Goal: Information Seeking & Learning: Learn about a topic

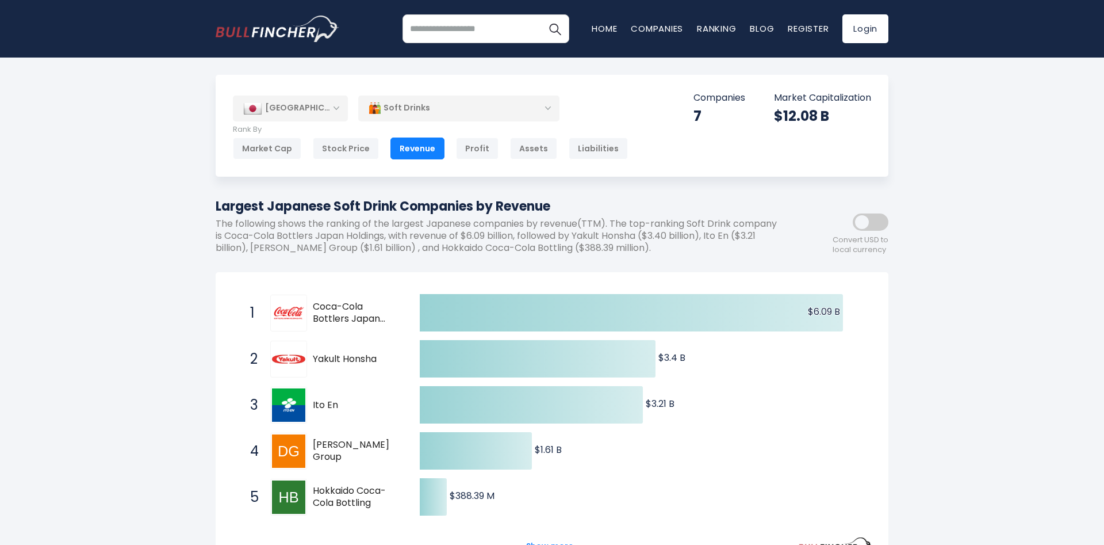
click at [408, 113] on div "Soft Drinks" at bounding box center [458, 108] width 201 height 26
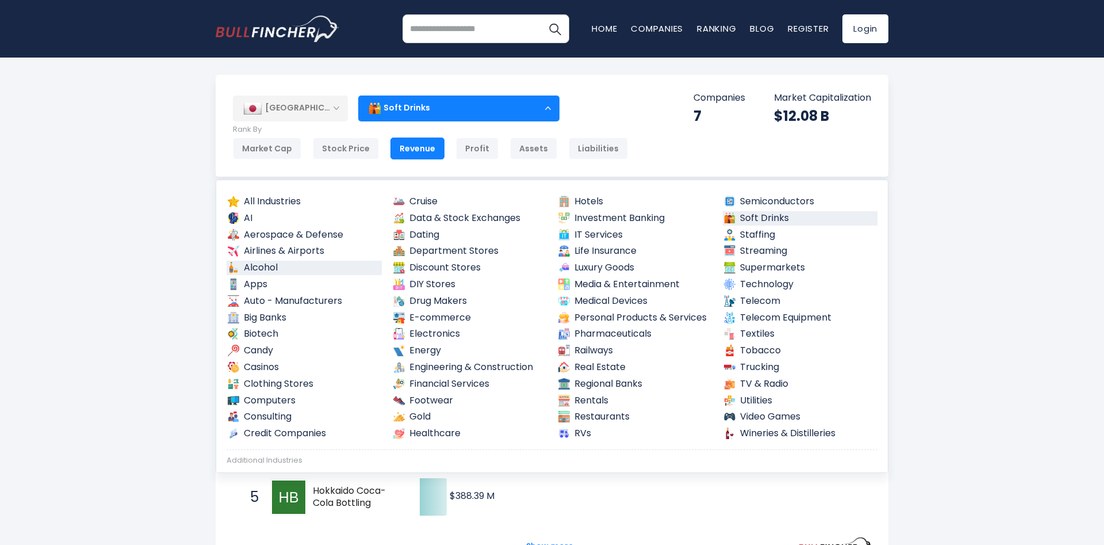
click at [260, 270] on link "Alcohol" at bounding box center [304, 268] width 155 height 14
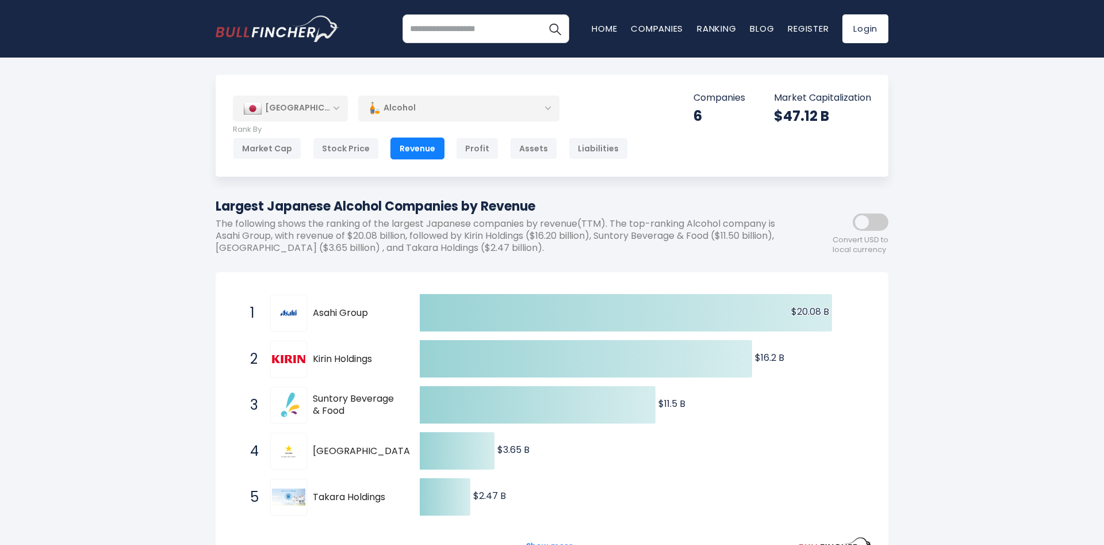
scroll to position [117, 0]
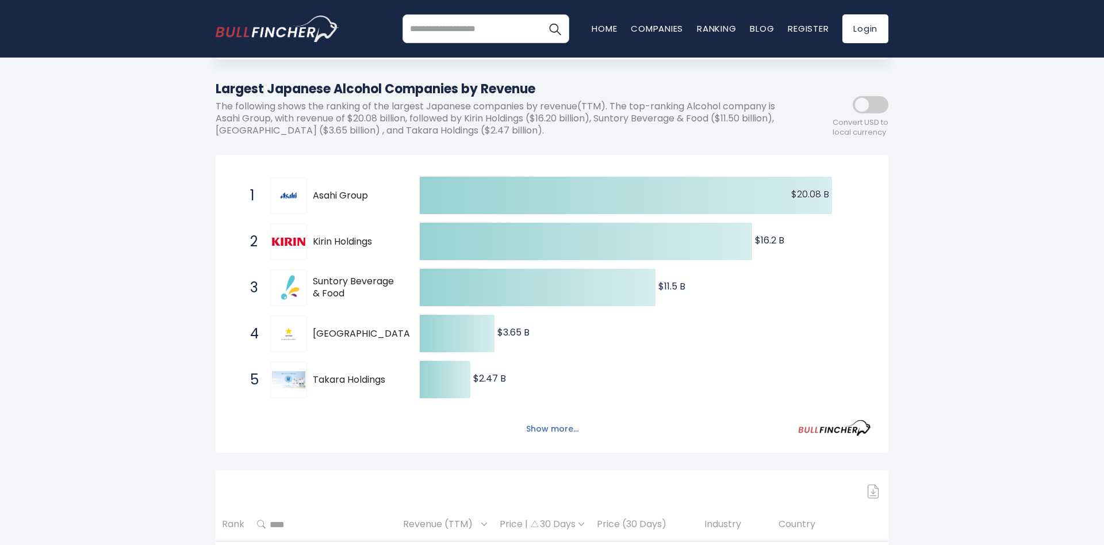
click at [564, 434] on button "Show more..." at bounding box center [552, 428] width 66 height 19
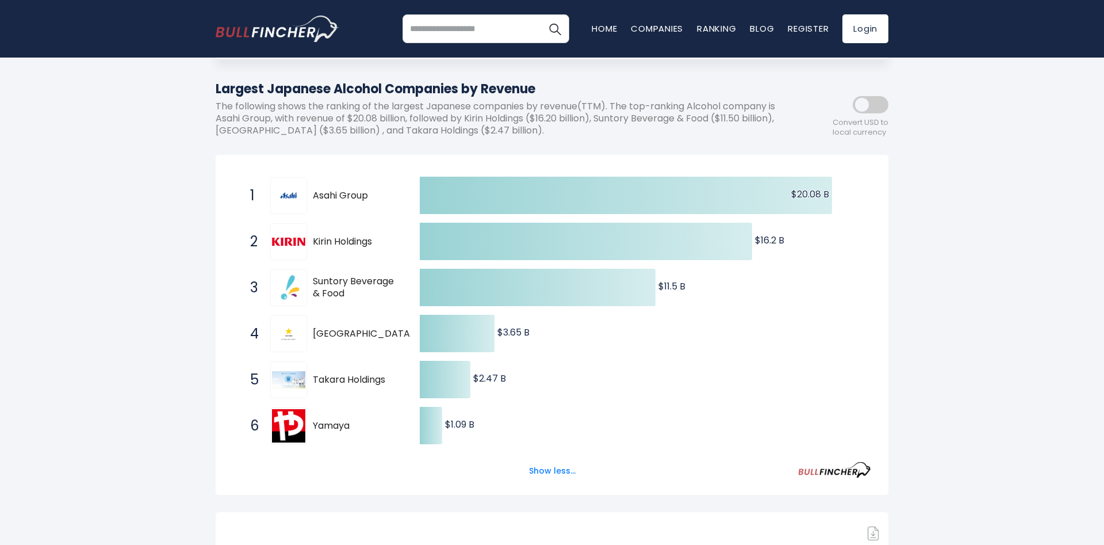
click at [341, 375] on span "Takara Holdings" at bounding box center [356, 380] width 87 height 12
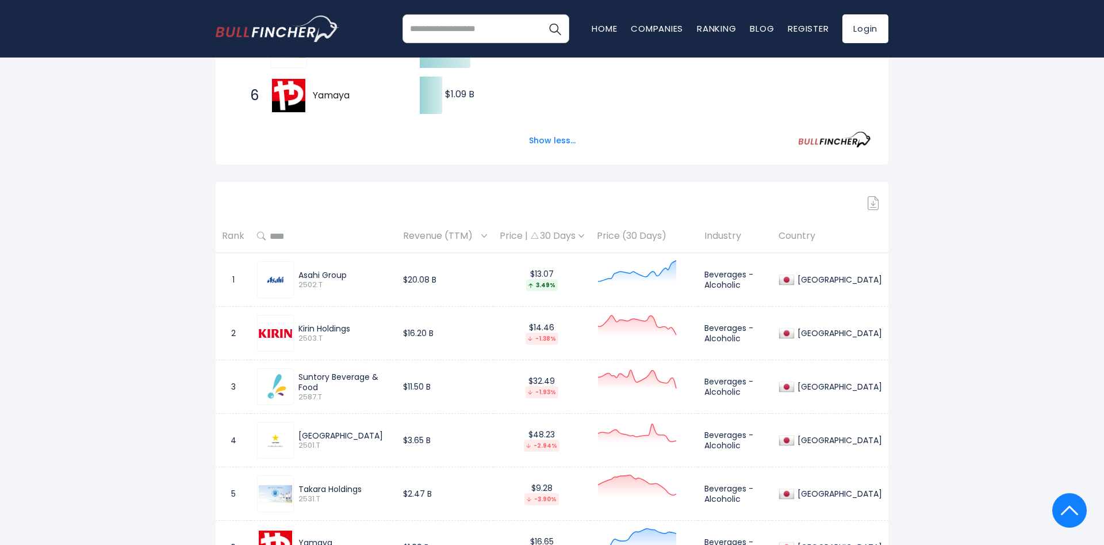
scroll to position [469, 0]
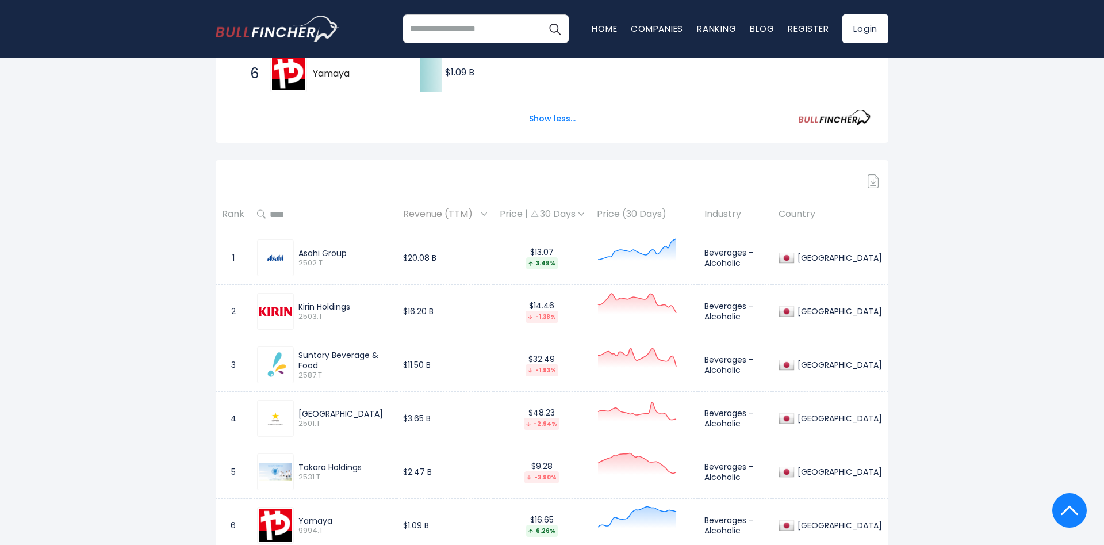
click at [341, 467] on div "Takara Holdings" at bounding box center [345, 467] width 92 height 10
drag, startPoint x: 367, startPoint y: 469, endPoint x: 300, endPoint y: 470, distance: 66.7
click at [300, 470] on div "Takara Holdings" at bounding box center [345, 467] width 92 height 10
